Goal: Information Seeking & Learning: Learn about a topic

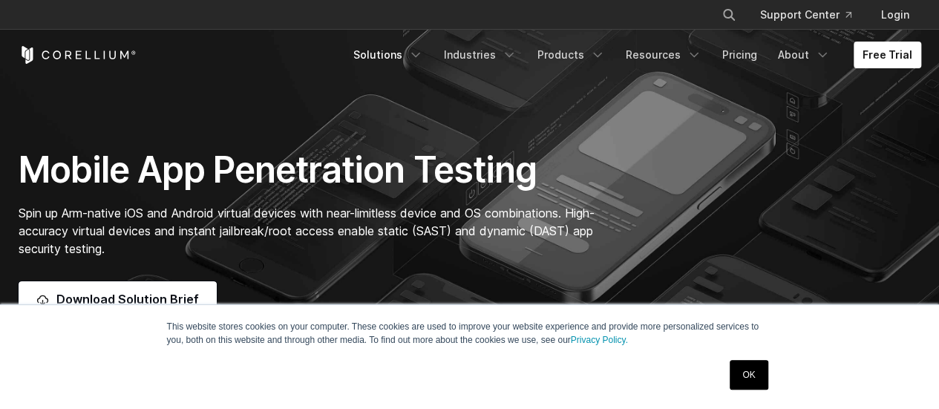
click at [403, 58] on link "Solutions" at bounding box center [388, 55] width 88 height 27
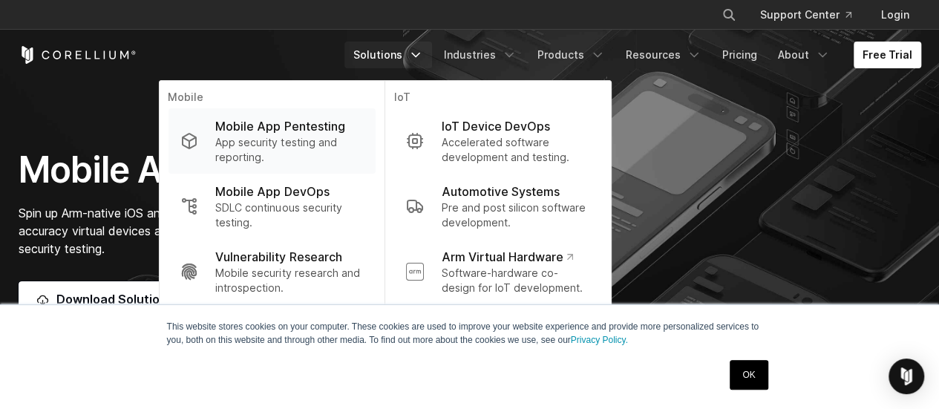
click at [315, 126] on p "Mobile App Pentesting" at bounding box center [279, 126] width 129 height 18
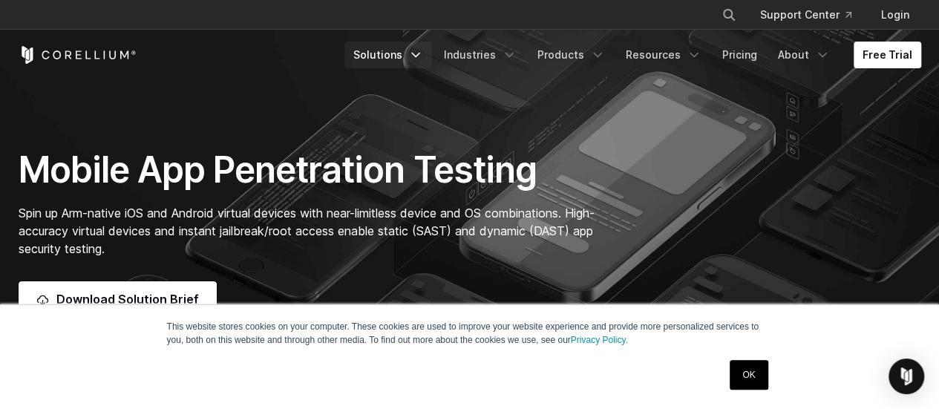
click at [417, 45] on link "Solutions" at bounding box center [388, 55] width 88 height 27
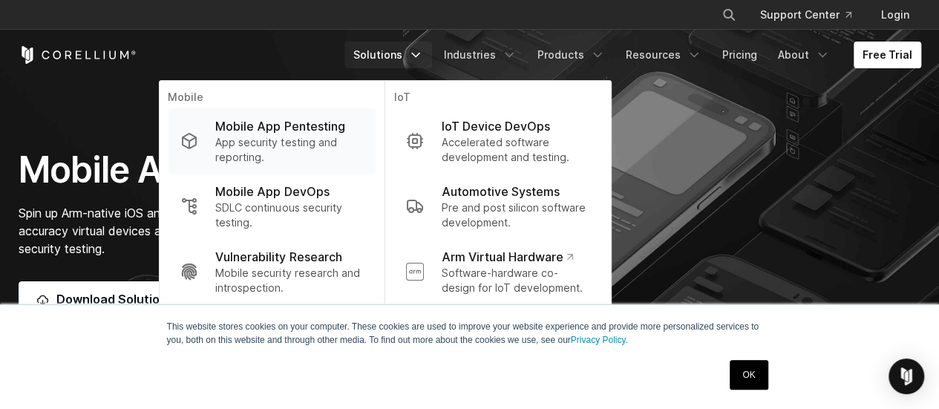
click at [321, 134] on p "Mobile App Pentesting" at bounding box center [279, 126] width 129 height 18
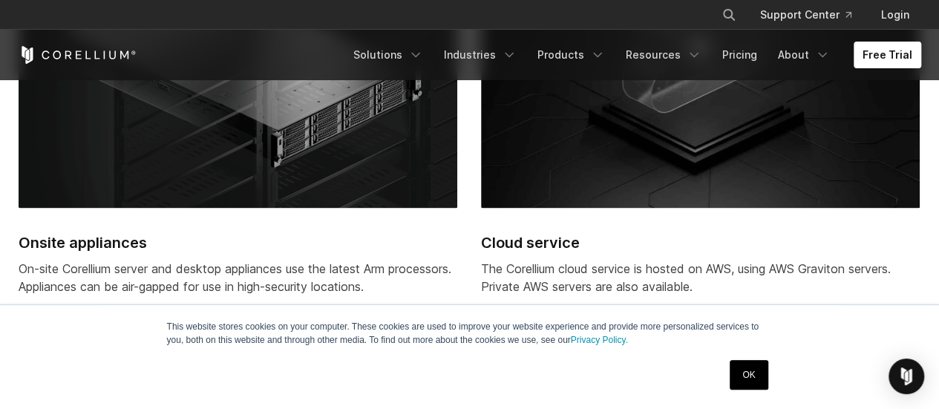
scroll to position [3933, 0]
